Goal: Find specific page/section: Find specific page/section

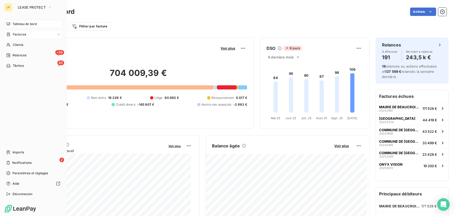
click at [22, 34] on span "Factures" at bounding box center [19, 34] width 13 height 5
click at [19, 44] on span "Factures" at bounding box center [19, 44] width 13 height 5
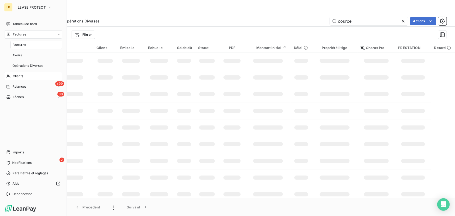
click at [19, 76] on span "Clients" at bounding box center [18, 76] width 10 height 5
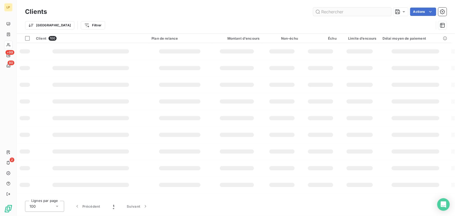
click at [374, 12] on input "text" at bounding box center [352, 12] width 78 height 8
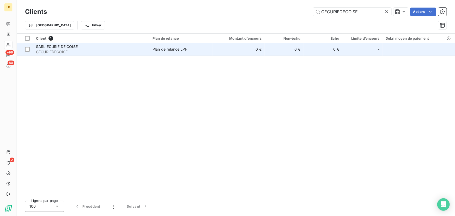
type input "CECURIEDECOISE"
click at [200, 50] on span "Plan de relance LPF" at bounding box center [181, 49] width 57 height 5
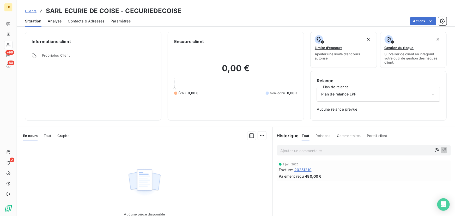
click at [303, 168] on span "20251219" at bounding box center [302, 169] width 17 height 5
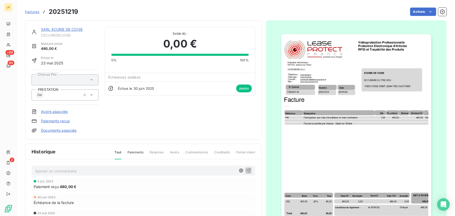
click at [301, 102] on img "button" at bounding box center [356, 140] width 150 height 212
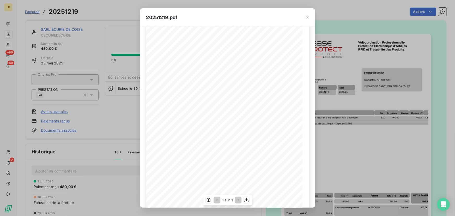
scroll to position [47, 0]
click at [247, 202] on icon "button" at bounding box center [246, 199] width 5 height 5
click at [119, 123] on div "20251219.pdf N° Contrat Numéro 20251219 [DATE] FA2505112 Date Protection électr…" at bounding box center [227, 108] width 455 height 216
